Goal: Browse casually

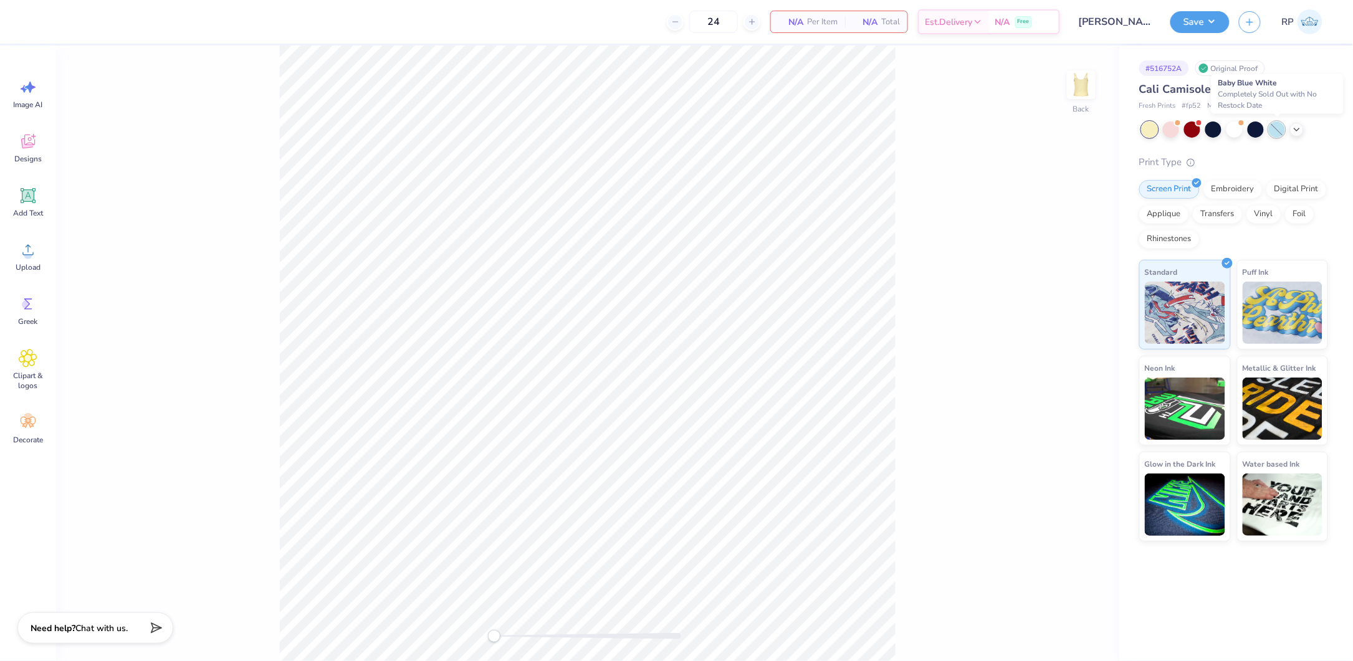
click at [1277, 132] on div at bounding box center [1277, 130] width 16 height 16
